Goal: Task Accomplishment & Management: Manage account settings

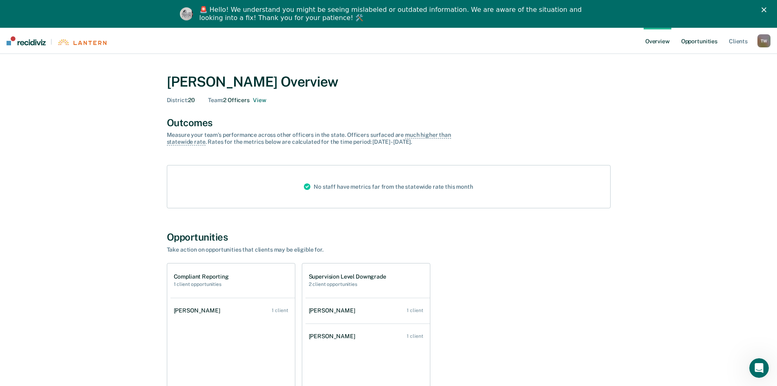
click at [704, 45] on link "Opportunities" at bounding box center [700, 41] width 40 height 26
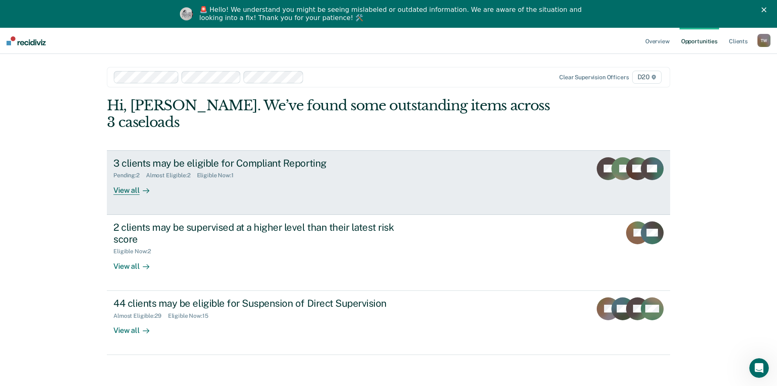
click at [124, 179] on div "View all" at bounding box center [136, 187] width 46 height 16
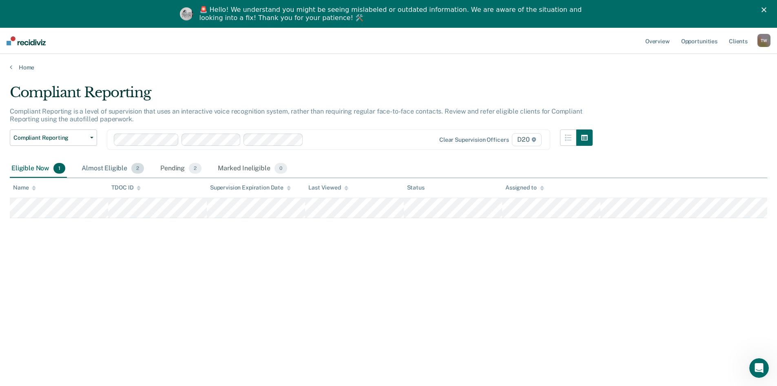
click at [118, 167] on div "Almost Eligible 2" at bounding box center [113, 169] width 66 height 18
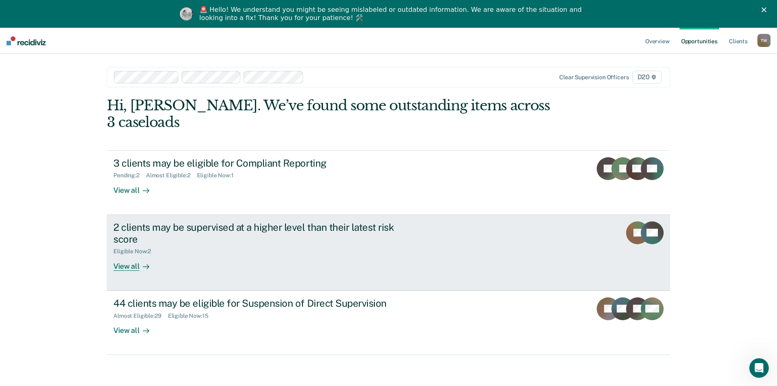
click at [127, 255] on div "View all" at bounding box center [136, 263] width 46 height 16
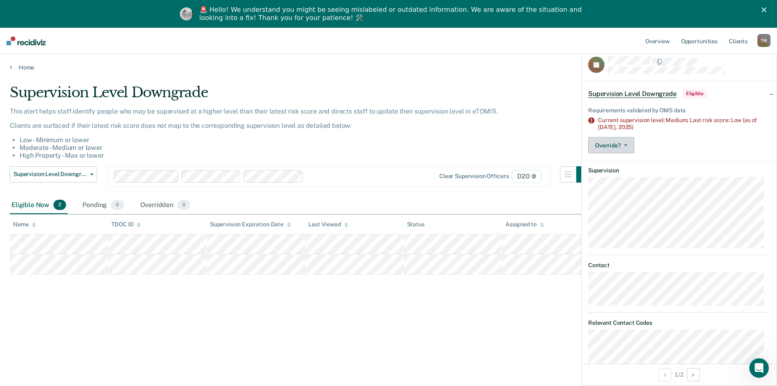
click at [626, 145] on button "Override?" at bounding box center [611, 145] width 46 height 16
click at [628, 179] on button "[PERSON_NAME]" at bounding box center [627, 177] width 79 height 13
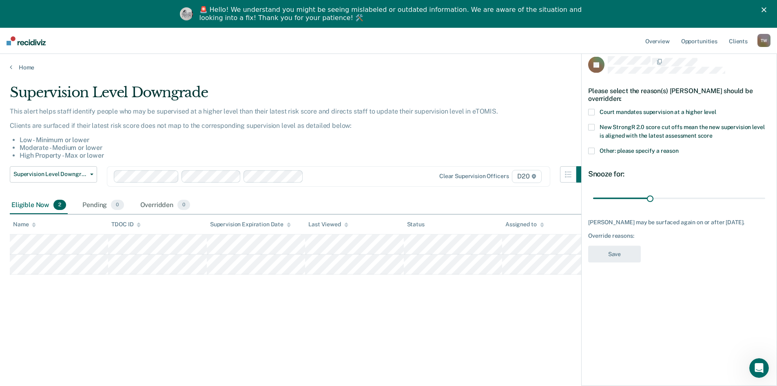
click at [591, 151] on span at bounding box center [591, 151] width 7 height 7
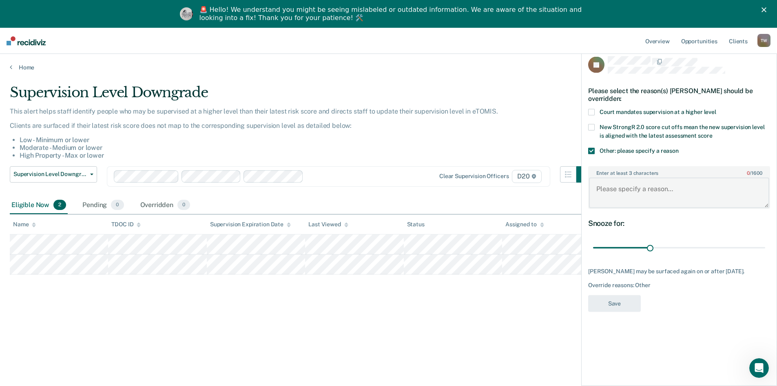
click at [619, 187] on textarea "Enter at least 3 characters 0 / 1600" at bounding box center [679, 192] width 180 height 30
type textarea "offender entered into warrant status before move down could occur"
click at [615, 303] on button "Save" at bounding box center [614, 303] width 53 height 17
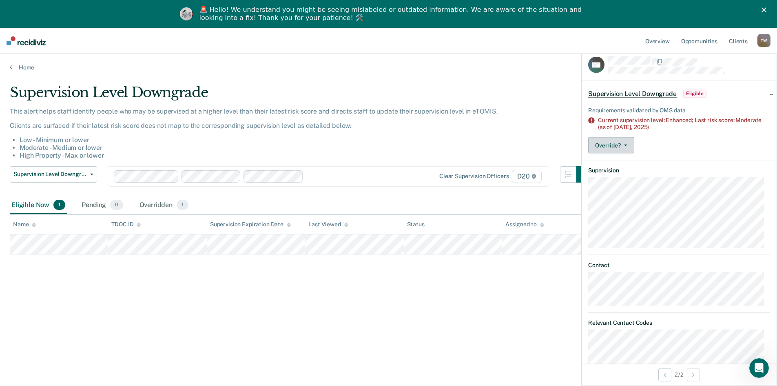
click at [628, 141] on button "Override?" at bounding box center [611, 145] width 46 height 16
click at [627, 174] on button "[PERSON_NAME]" at bounding box center [627, 177] width 79 height 13
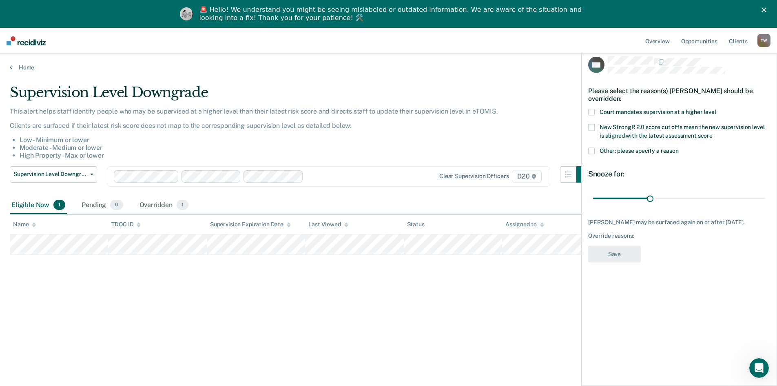
click at [591, 110] on span at bounding box center [591, 112] width 7 height 7
click at [603, 249] on button "Save" at bounding box center [614, 254] width 53 height 17
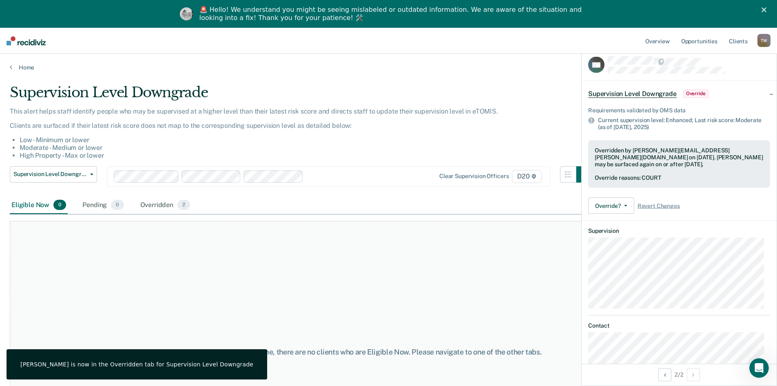
click at [559, 89] on div "Supervision Level Downgrade" at bounding box center [301, 95] width 583 height 23
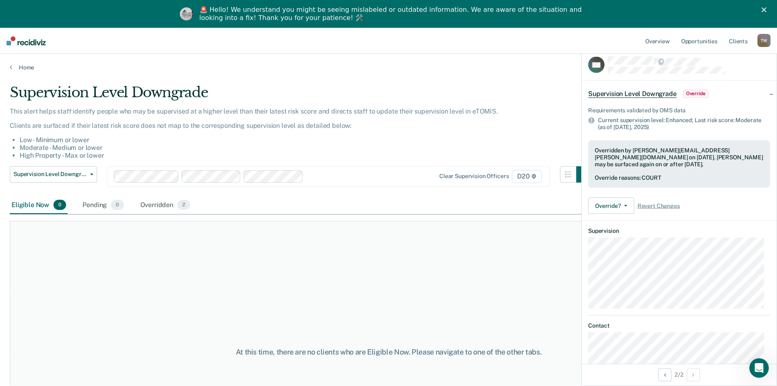
click at [767, 8] on icon "Close" at bounding box center [764, 9] width 5 height 5
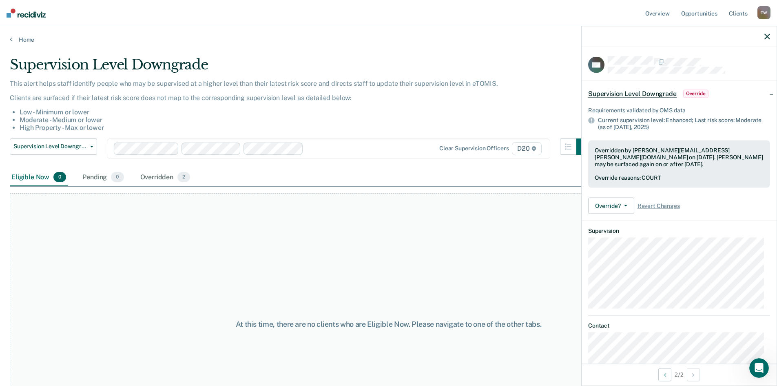
click at [28, 177] on div "Eligible Now 0" at bounding box center [39, 178] width 58 height 18
click at [28, 42] on link "Home" at bounding box center [389, 39] width 758 height 7
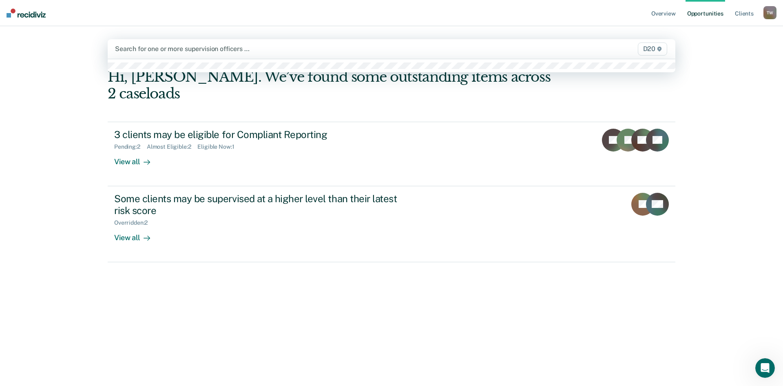
click at [228, 47] on div "Search for one or more supervision officers …" at bounding box center [308, 48] width 388 height 11
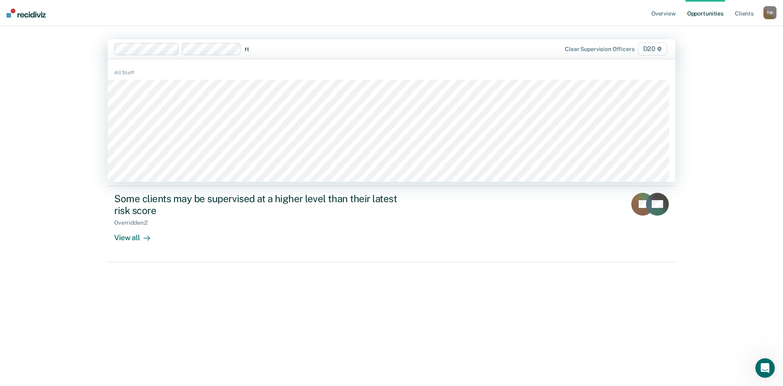
type input "rob"
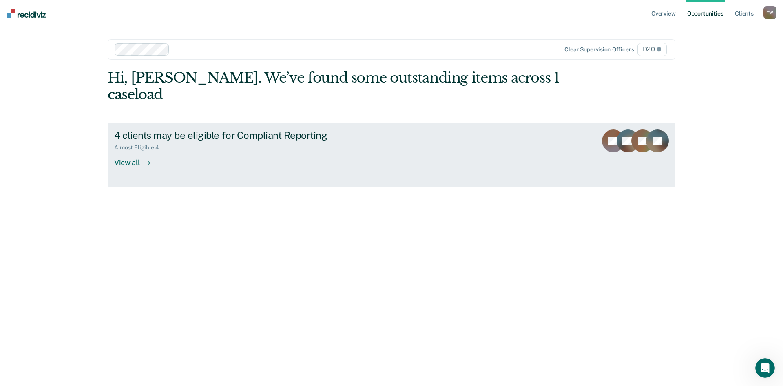
click at [131, 151] on div "View all" at bounding box center [137, 159] width 46 height 16
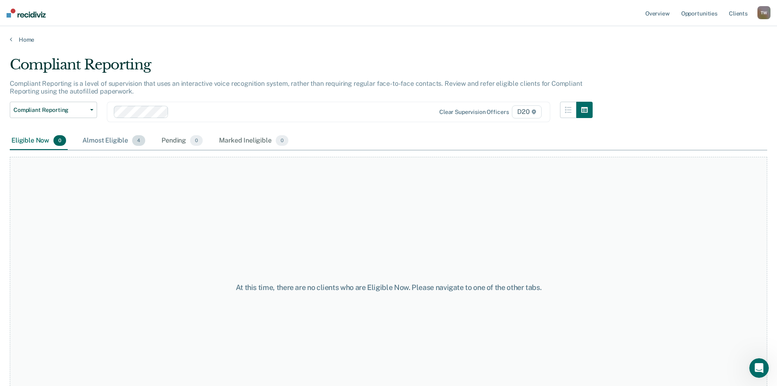
click at [105, 140] on div "Almost Eligible 4" at bounding box center [114, 141] width 66 height 18
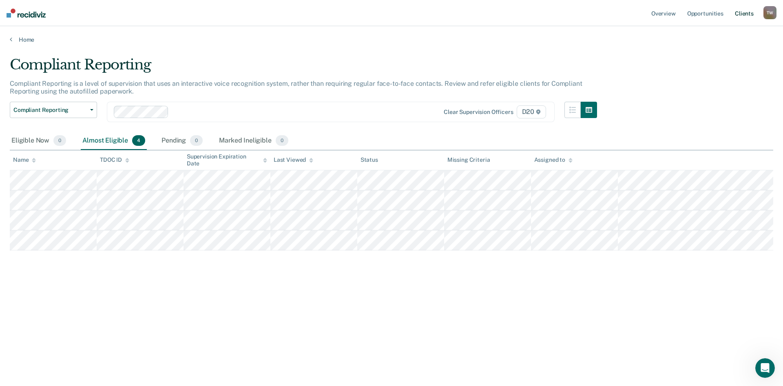
click at [744, 13] on link "Client s" at bounding box center [745, 13] width 22 height 26
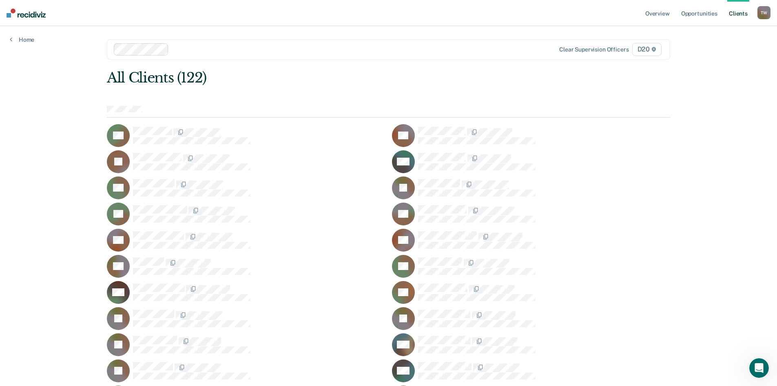
click at [174, 112] on div at bounding box center [389, 112] width 564 height 12
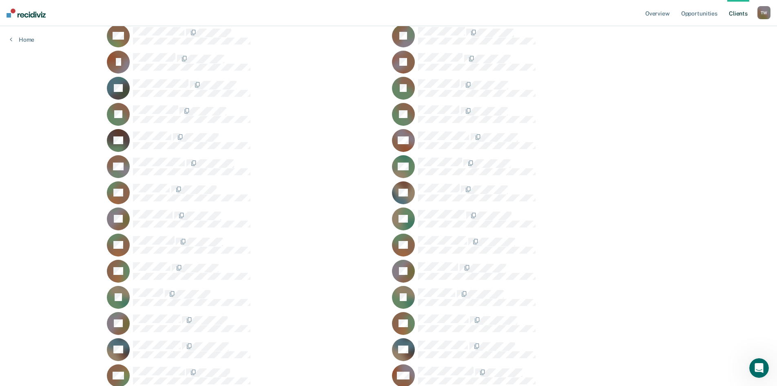
scroll to position [612, 0]
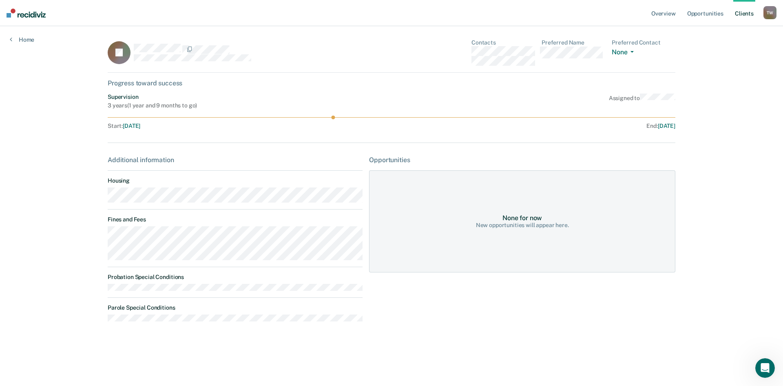
click at [147, 82] on div "Progress toward success" at bounding box center [392, 83] width 568 height 8
click at [528, 220] on div "None for now" at bounding box center [523, 218] width 40 height 8
click at [705, 10] on link "Opportunities" at bounding box center [706, 13] width 40 height 26
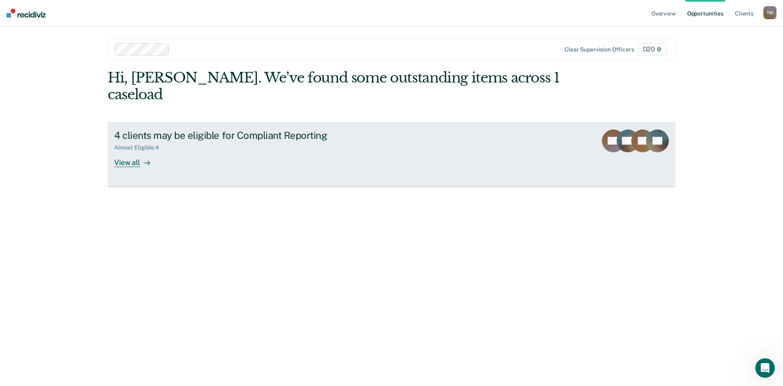
click at [124, 151] on div "View all" at bounding box center [137, 159] width 46 height 16
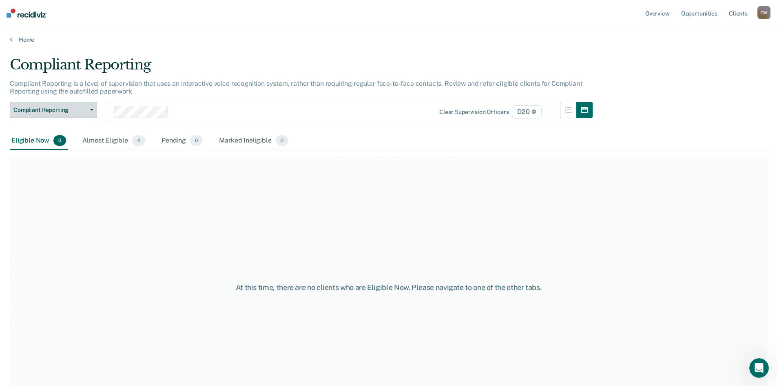
click at [90, 106] on button "Compliant Reporting" at bounding box center [53, 110] width 87 height 16
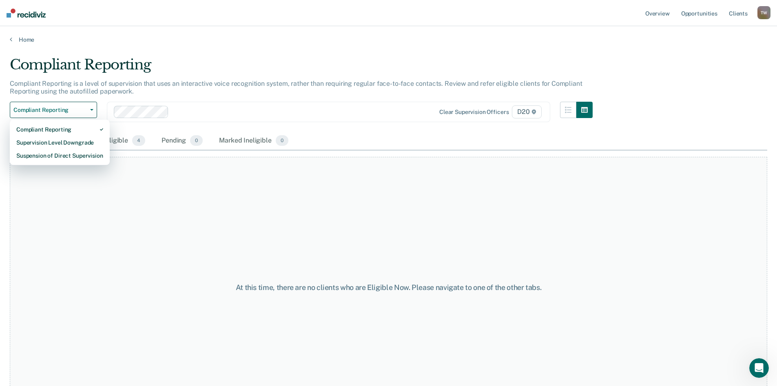
click at [210, 107] on div at bounding box center [293, 111] width 242 height 9
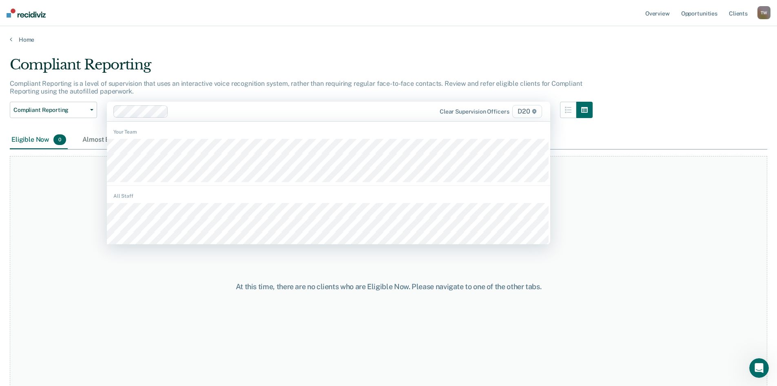
click at [49, 175] on div "At this time, there are no clients who are Eligible Now. Please navigate to one…" at bounding box center [389, 287] width 758 height 262
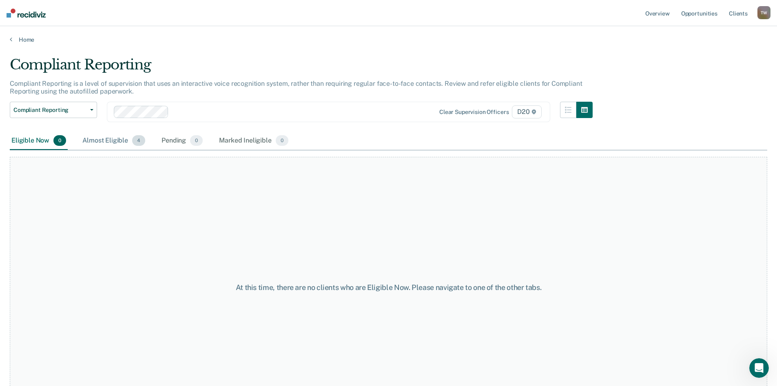
click at [100, 142] on div "Almost Eligible 4" at bounding box center [114, 141] width 66 height 18
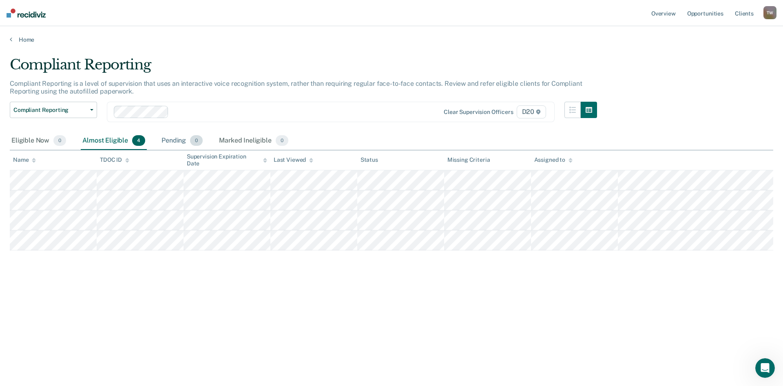
click at [178, 140] on div "Pending 0" at bounding box center [182, 141] width 44 height 18
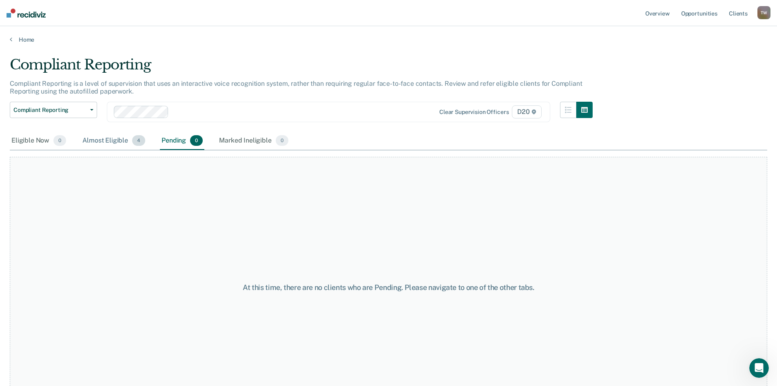
click at [92, 141] on div "Almost Eligible 4" at bounding box center [114, 141] width 66 height 18
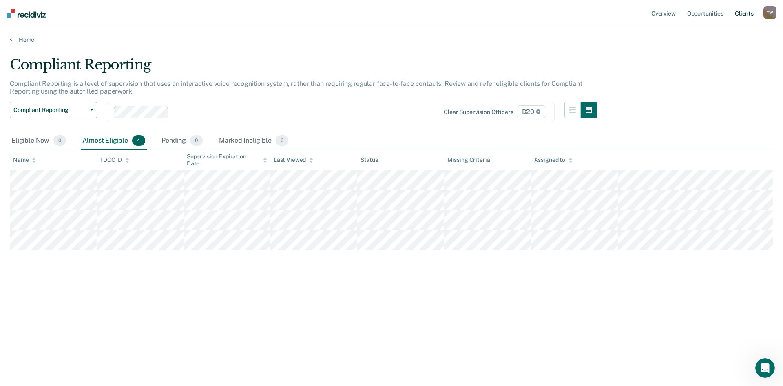
click at [741, 13] on link "Client s" at bounding box center [745, 13] width 22 height 26
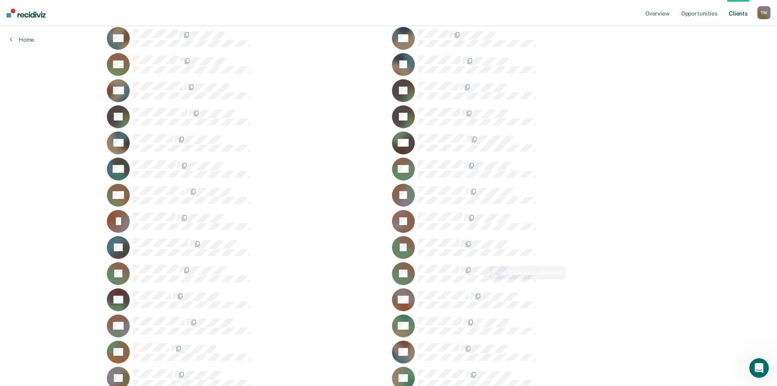
scroll to position [490, 0]
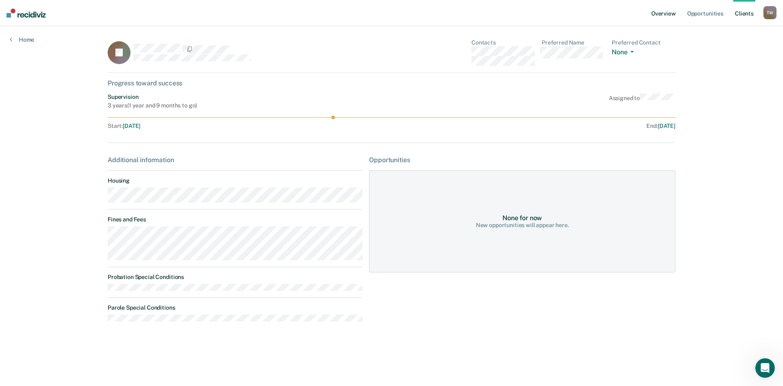
click at [672, 13] on link "Overview" at bounding box center [664, 13] width 28 height 26
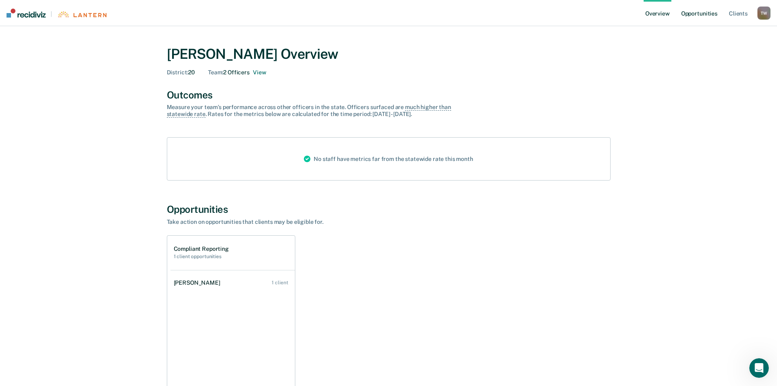
click at [694, 11] on link "Opportunities" at bounding box center [700, 13] width 40 height 26
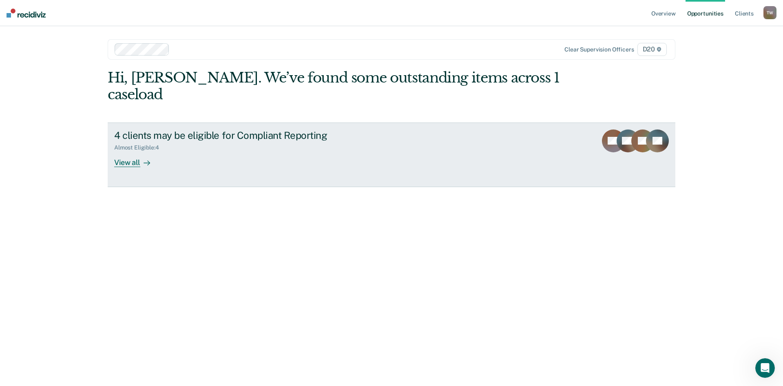
click at [335, 129] on div "4 clients may be eligible for Compliant Reporting" at bounding box center [257, 135] width 286 height 12
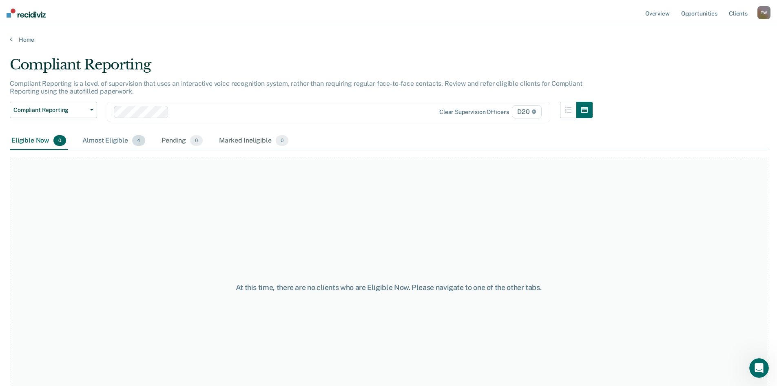
click at [103, 140] on div "Almost Eligible 4" at bounding box center [114, 141] width 66 height 18
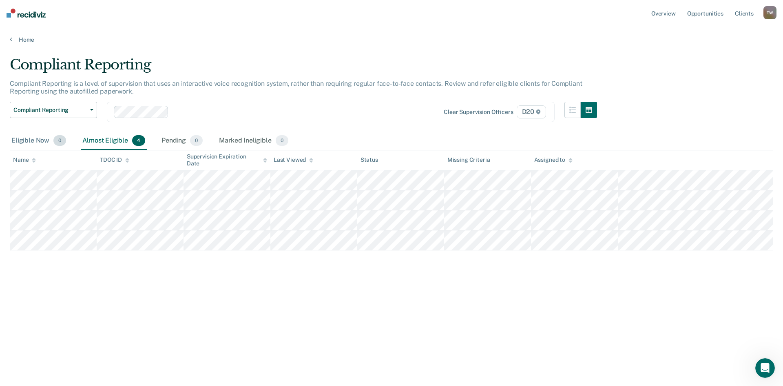
click at [35, 139] on div "Eligible Now 0" at bounding box center [39, 141] width 58 height 18
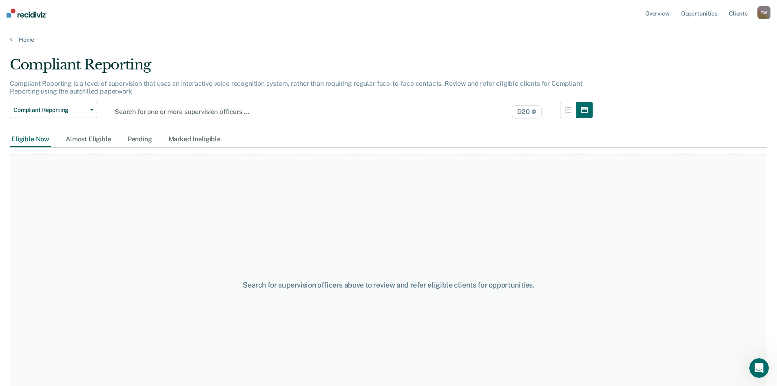
click at [164, 111] on div at bounding box center [264, 111] width 299 height 9
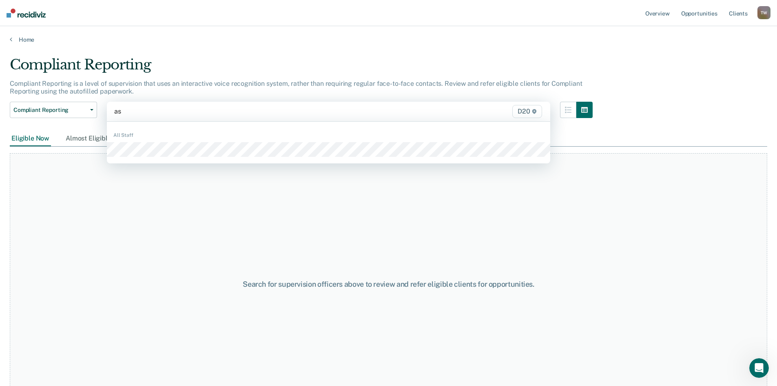
type input "a"
type input "rober"
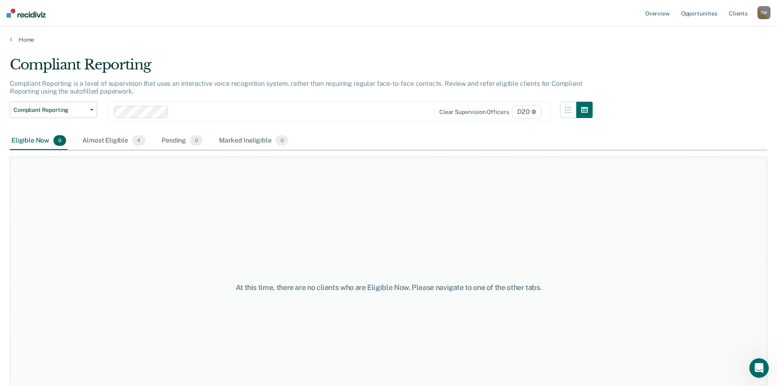
click at [348, 58] on div "Compliant Reporting" at bounding box center [301, 67] width 583 height 23
click at [737, 9] on link "Client s" at bounding box center [739, 13] width 22 height 26
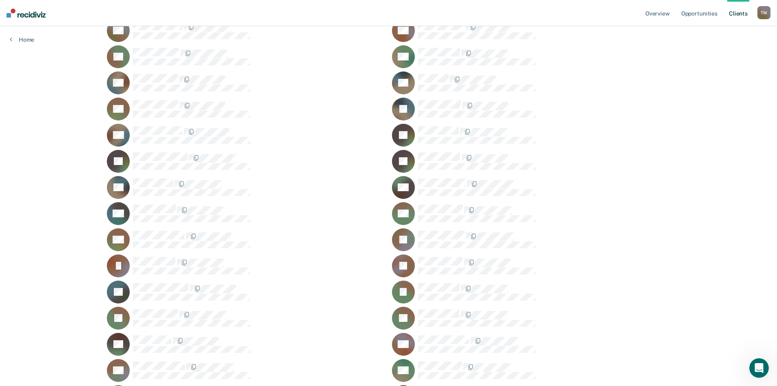
scroll to position [449, 0]
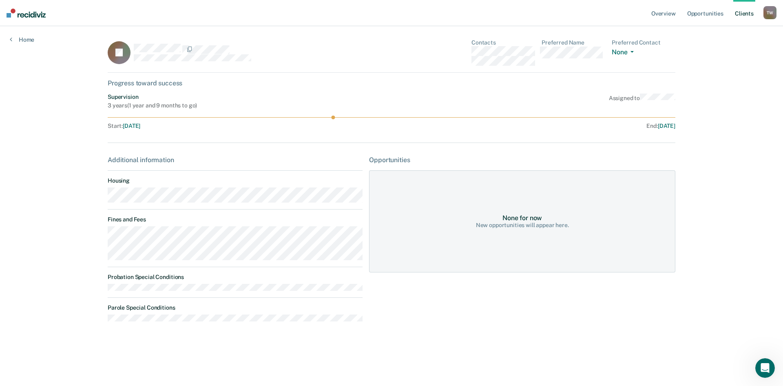
click at [503, 224] on div "New opportunities will appear here." at bounding box center [522, 225] width 93 height 7
click at [148, 161] on div "Additional information" at bounding box center [235, 160] width 255 height 8
click at [734, 146] on div "Overview Opportunities Client s [PERSON_NAME] T W Profile How it works Log Out …" at bounding box center [391, 193] width 783 height 386
click at [719, 13] on link "Opportunities" at bounding box center [706, 13] width 40 height 26
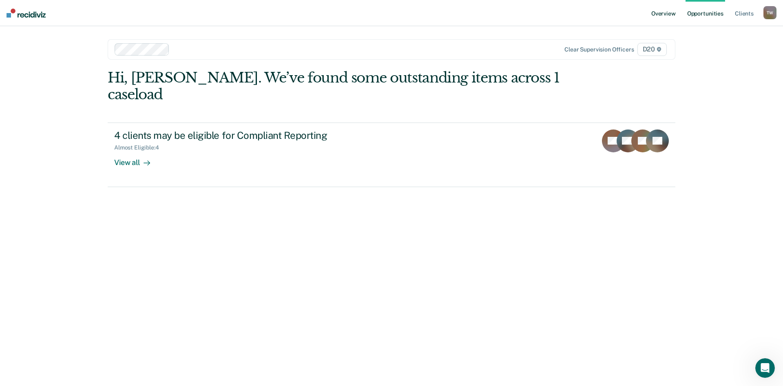
click at [665, 16] on link "Overview" at bounding box center [664, 13] width 28 height 26
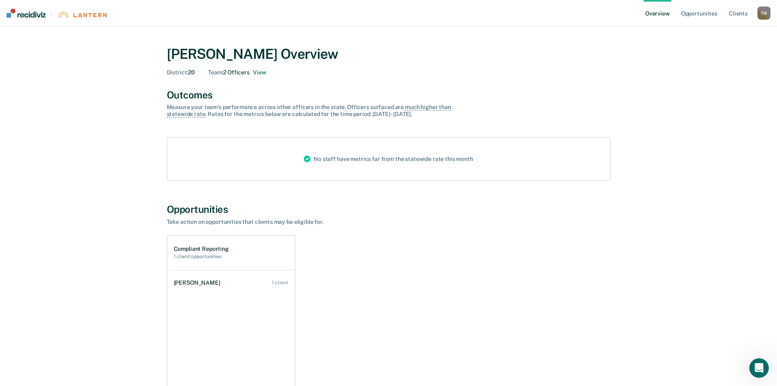
click at [375, 161] on div "No staff have metrics far from the statewide rate this month" at bounding box center [388, 159] width 182 height 42
click at [486, 151] on div "No staff have metrics far from the statewide rate this month" at bounding box center [389, 158] width 444 height 43
click at [486, 145] on div "No staff have metrics far from the statewide rate this month" at bounding box center [389, 158] width 444 height 43
click at [661, 16] on link "Overview" at bounding box center [658, 13] width 28 height 26
click at [692, 16] on link "Opportunities" at bounding box center [700, 13] width 40 height 26
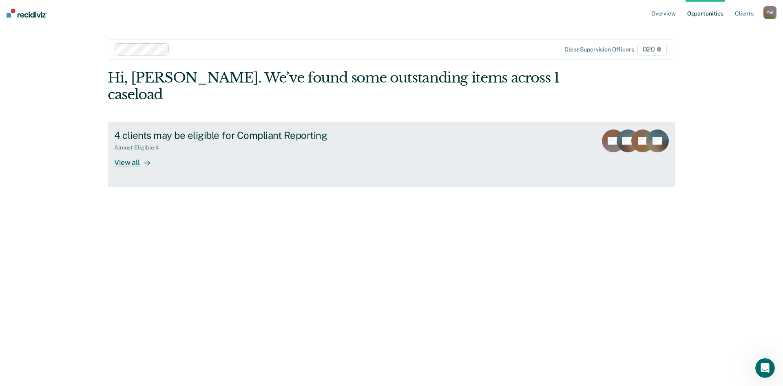
click at [124, 151] on div "View all" at bounding box center [137, 159] width 46 height 16
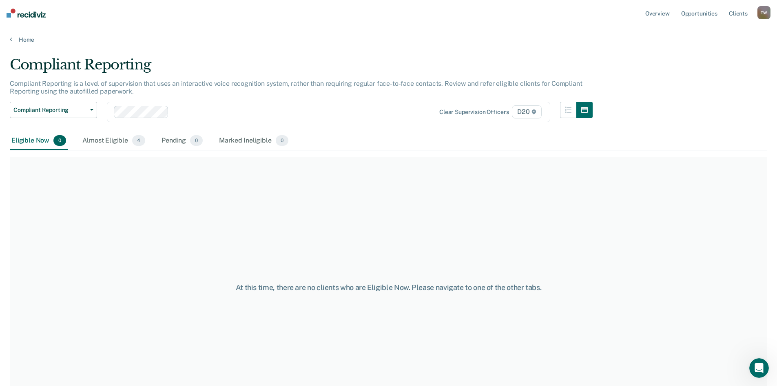
click at [672, 125] on div "Compliant Reporting Compliant Reporting is a level of supervision that uses an …" at bounding box center [389, 190] width 758 height 268
click at [736, 12] on link "Client s" at bounding box center [739, 13] width 22 height 26
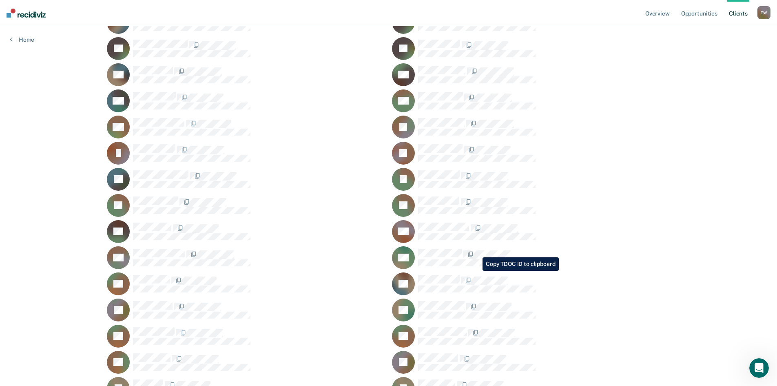
scroll to position [571, 0]
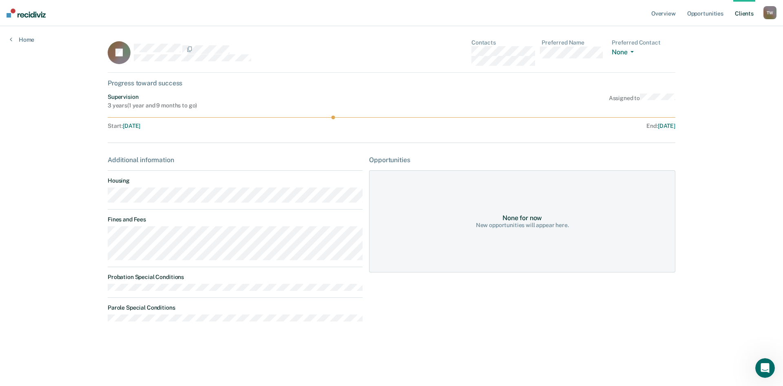
drag, startPoint x: 376, startPoint y: 138, endPoint x: 388, endPoint y: 166, distance: 30.5
click at [377, 140] on div "AI Contacts Preferred Name Preferred Contact None Call Text Email None Progress…" at bounding box center [392, 188] width 568 height 298
click at [546, 101] on div "Supervision 3 years ( 1 year and 9 months to go ) Assigned to" at bounding box center [392, 101] width 568 height 16
click at [652, 131] on div "AI Contacts Preferred Name Preferred Contact None Call Text Email None Progress…" at bounding box center [392, 188] width 568 height 298
